Goal: Task Accomplishment & Management: Complete application form

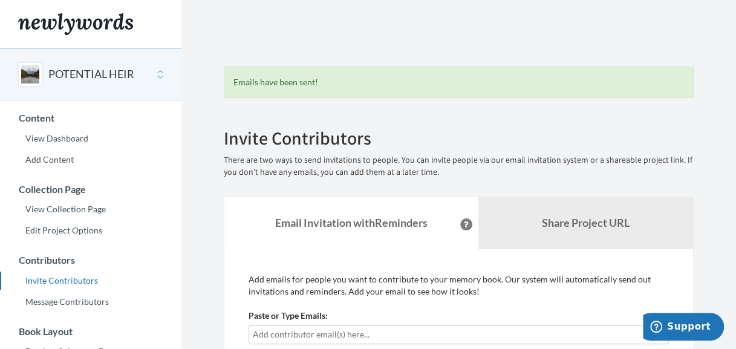
scroll to position [60, 0]
click at [158, 70] on div "POTENTIAL HEIR" at bounding box center [90, 74] width 181 height 52
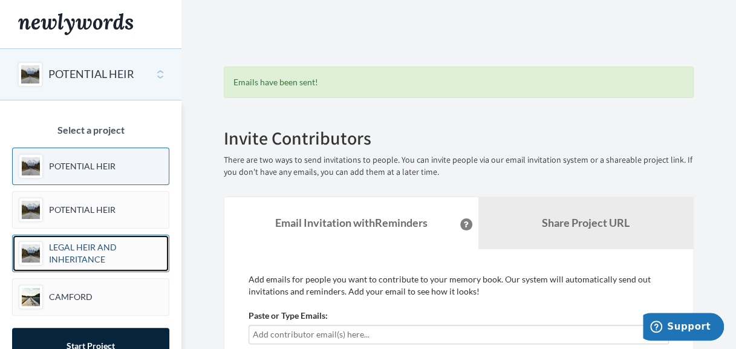
click at [91, 246] on p "LEGAL HEIR AND INHERITANCE" at bounding box center [106, 253] width 114 height 24
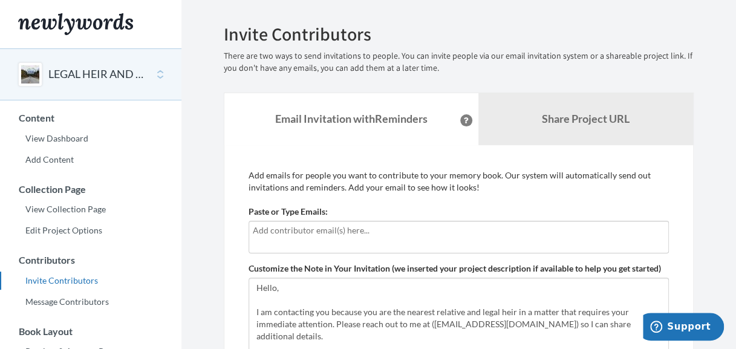
click at [288, 239] on div at bounding box center [459, 237] width 420 height 33
click at [484, 234] on input "text" at bounding box center [459, 230] width 412 height 13
click at [458, 235] on input "text" at bounding box center [459, 230] width 412 height 13
click at [165, 75] on div "LEGAL HEIR AND INHERITANCE" at bounding box center [90, 74] width 181 height 52
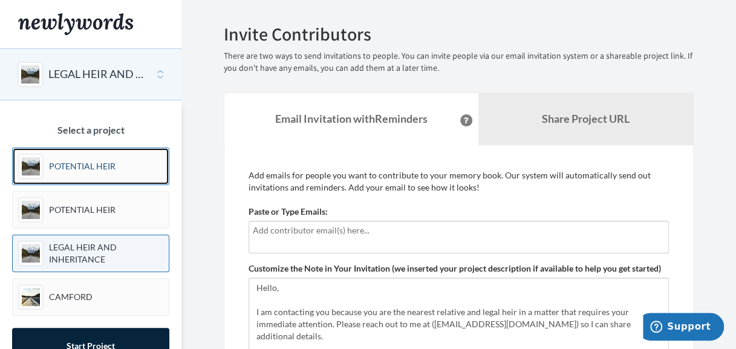
click at [105, 164] on p "POTENTIAL HEIR" at bounding box center [82, 166] width 67 height 12
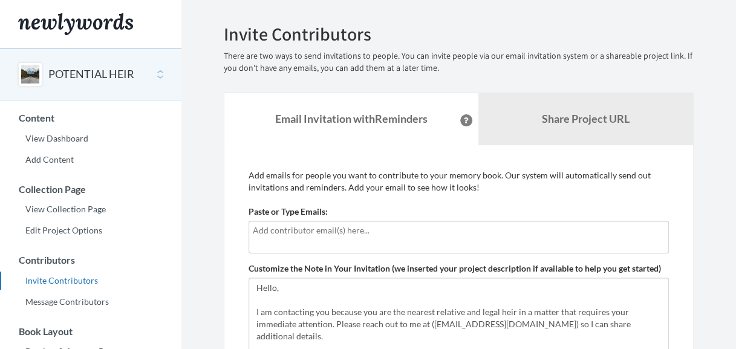
click at [337, 241] on div at bounding box center [459, 237] width 420 height 33
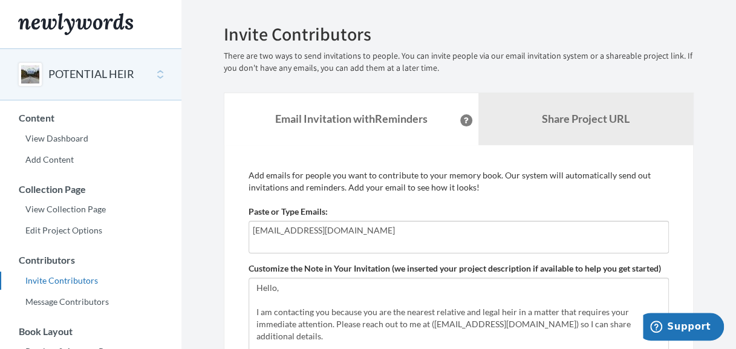
type input "[EMAIL_ADDRESS][DOMAIN_NAME]"
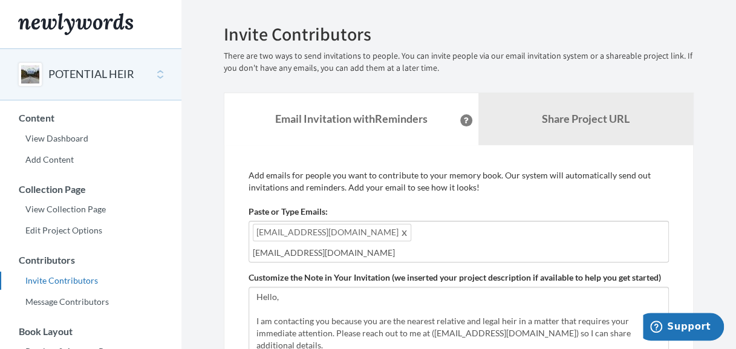
type input "[EMAIL_ADDRESS][DOMAIN_NAME]"
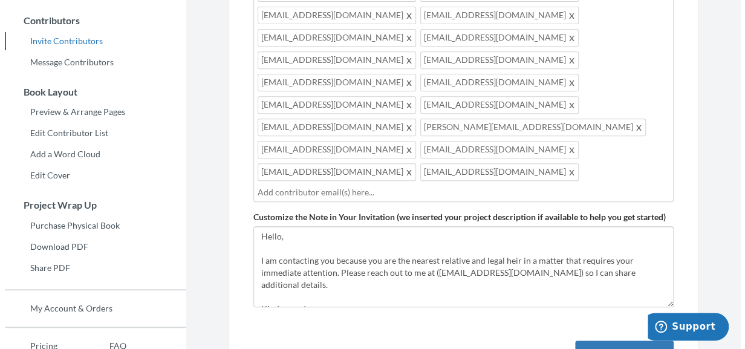
scroll to position [242, 0]
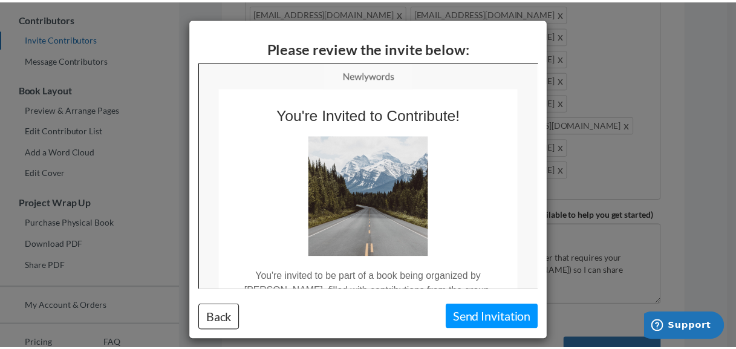
scroll to position [0, 0]
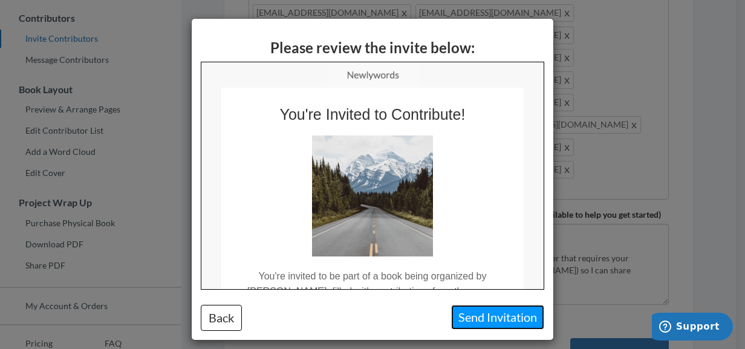
click at [523, 315] on button "Send Invitation" at bounding box center [497, 317] width 93 height 25
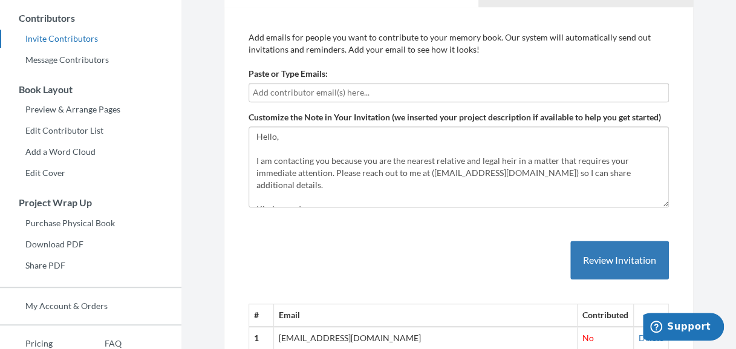
click at [408, 96] on input "text" at bounding box center [459, 92] width 412 height 13
type input "[EMAIL_ADDRESS][DOMAIN_NAME]"
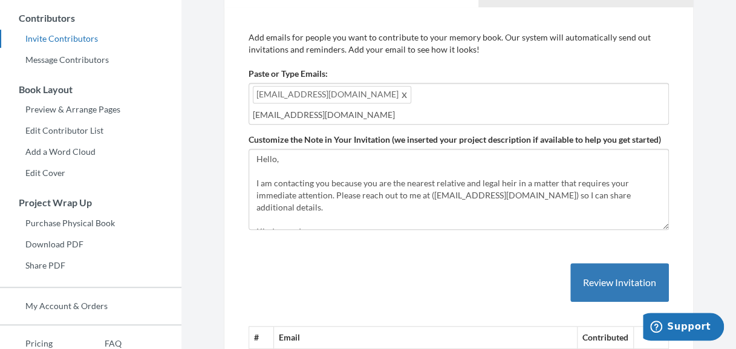
type input "[EMAIL_ADDRESS][DOMAIN_NAME]"
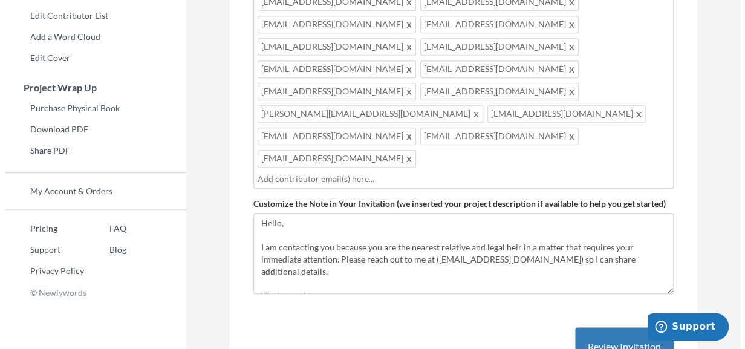
scroll to position [363, 0]
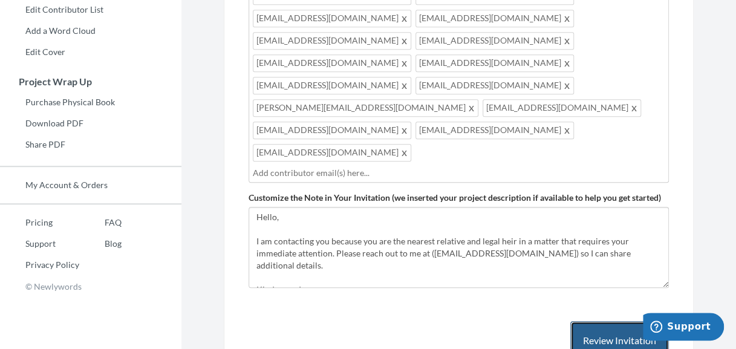
click at [631, 321] on button "Review Invitation" at bounding box center [619, 340] width 99 height 39
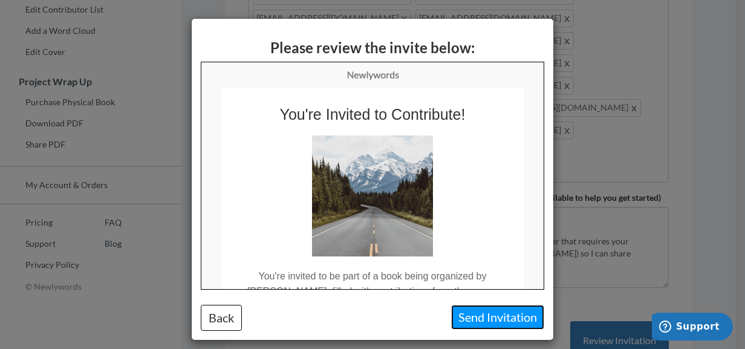
click at [470, 319] on button "Send Invitation" at bounding box center [497, 317] width 93 height 25
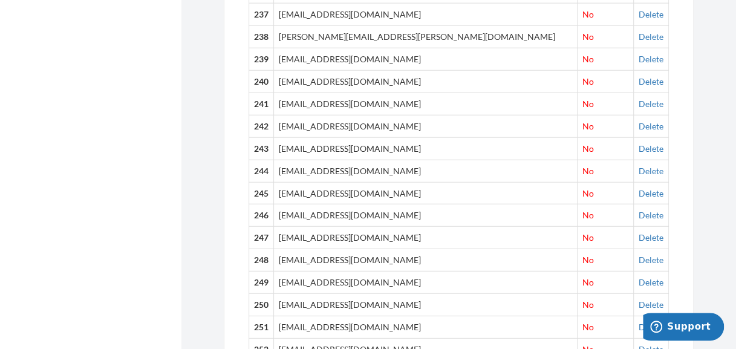
scroll to position [6161, 0]
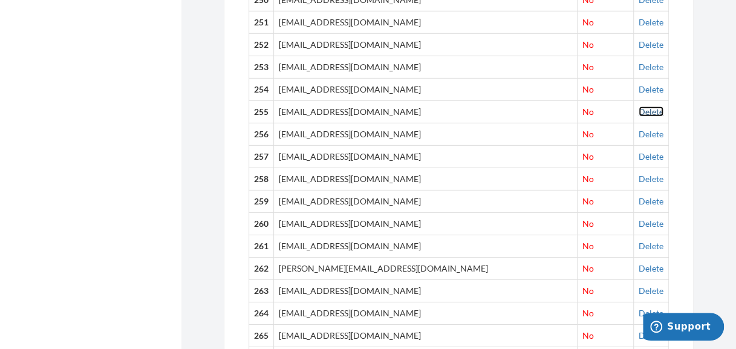
click at [639, 106] on link "Delete" at bounding box center [651, 111] width 25 height 10
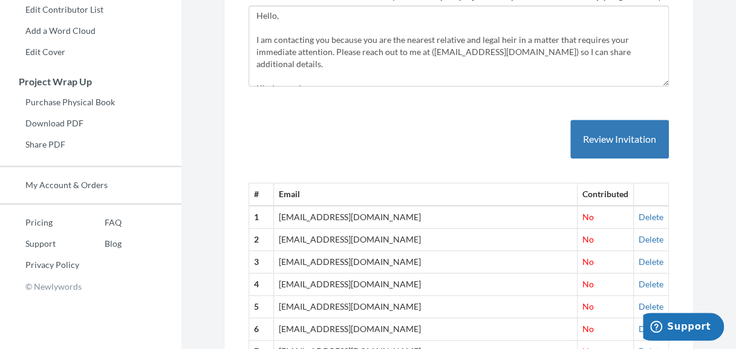
scroll to position [57, 0]
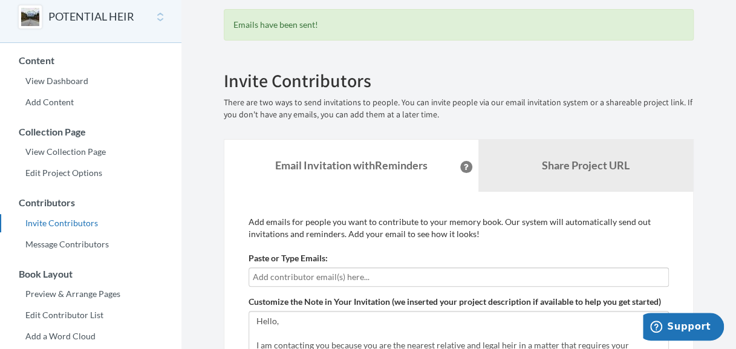
click at [438, 279] on input "text" at bounding box center [459, 276] width 412 height 13
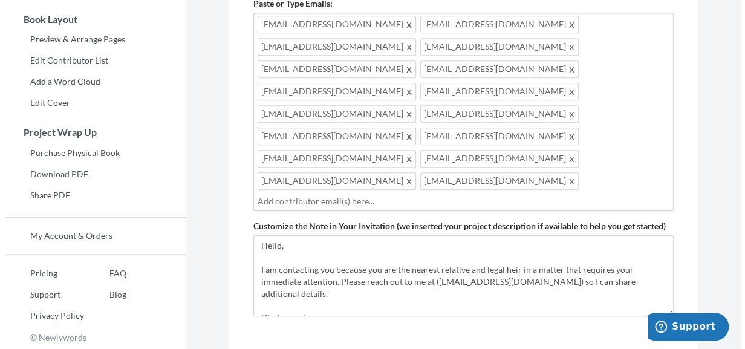
scroll to position [324, 0]
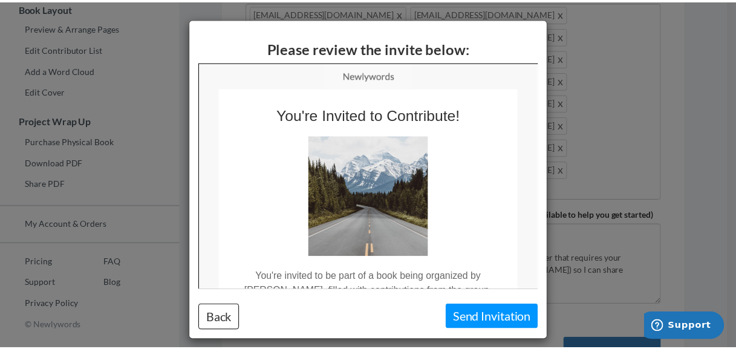
scroll to position [0, 0]
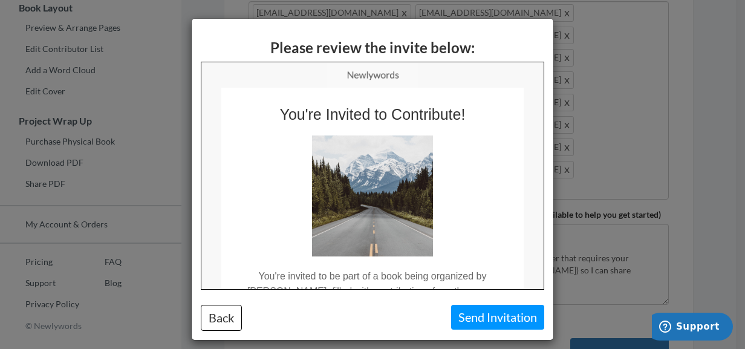
click at [495, 331] on div "Please review the invite below: Back Send Invitation" at bounding box center [373, 179] width 362 height 321
click at [495, 321] on button "Send Invitation" at bounding box center [497, 317] width 93 height 25
